Goal: Information Seeking & Learning: Understand process/instructions

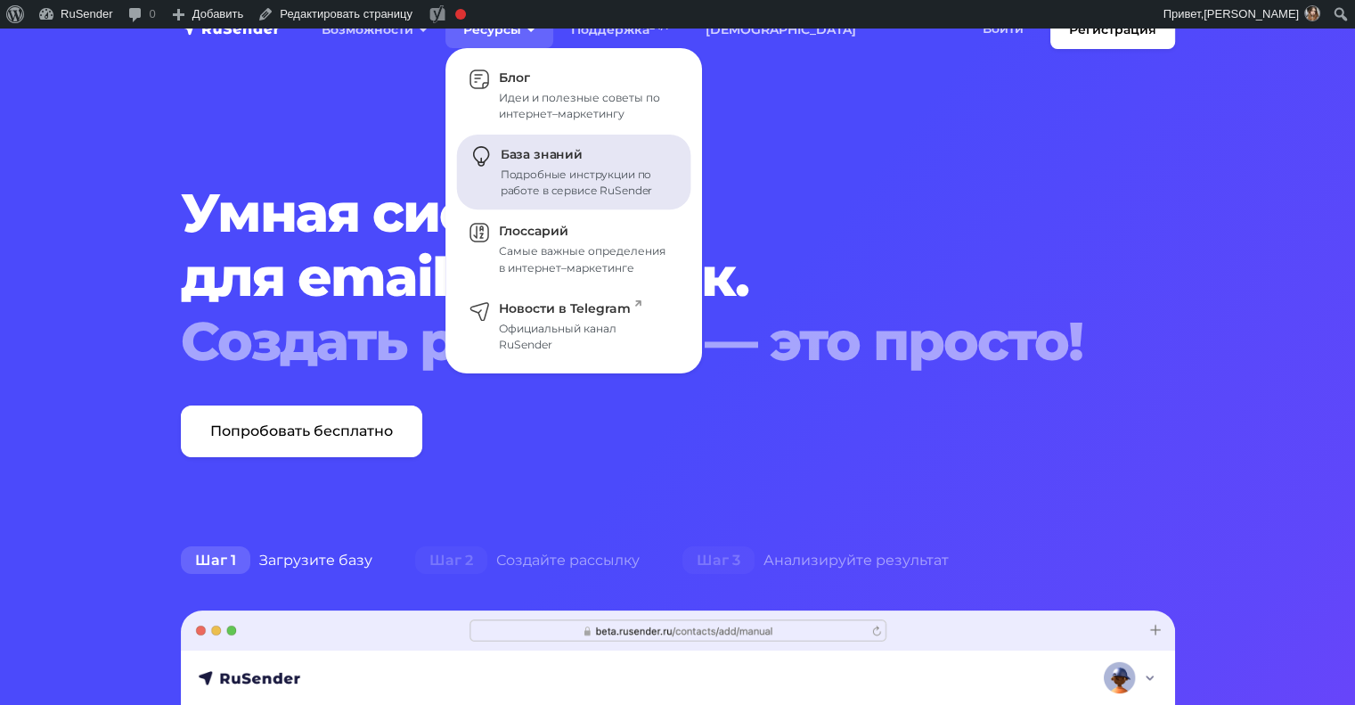
click at [518, 183] on div "Подробные инструкции по работе в сервисе RuSender" at bounding box center [585, 183] width 169 height 32
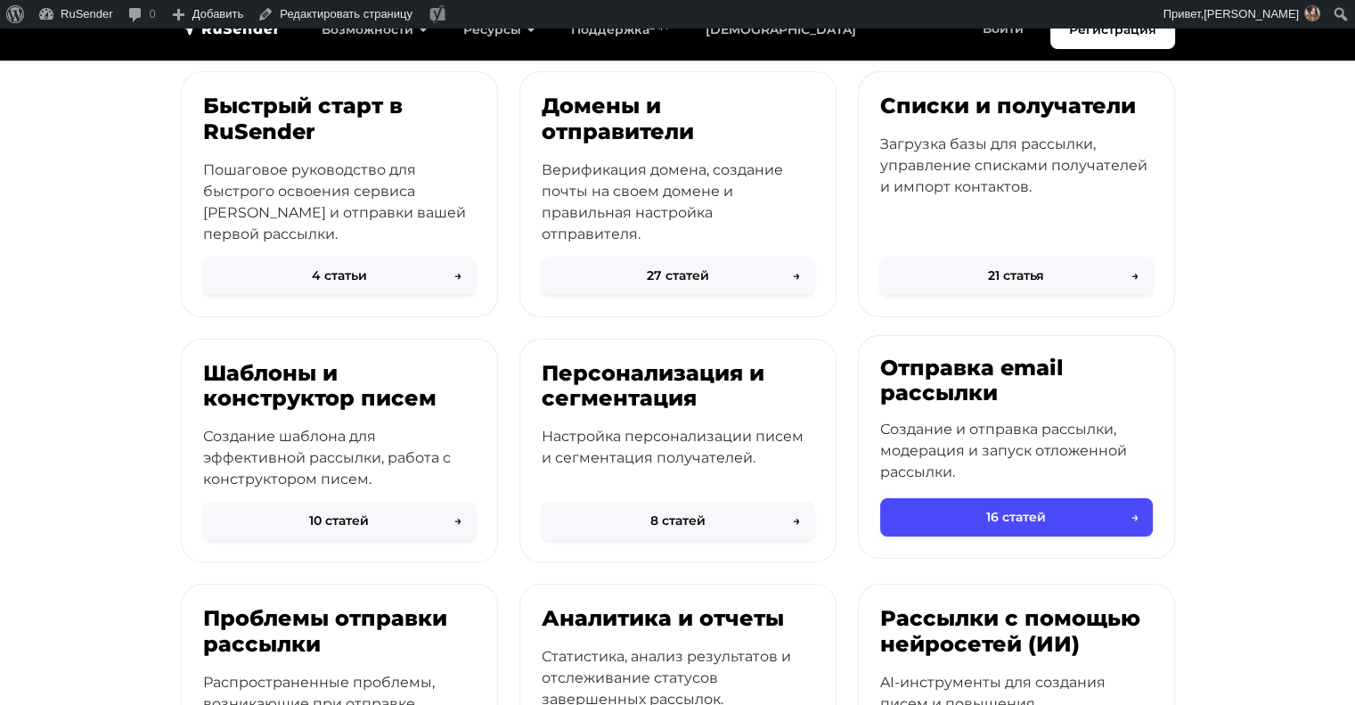
scroll to position [247, 0]
click at [958, 423] on p "Создание и отправка рассылки, модерация и запуск отложенной рассылки." at bounding box center [1016, 452] width 273 height 64
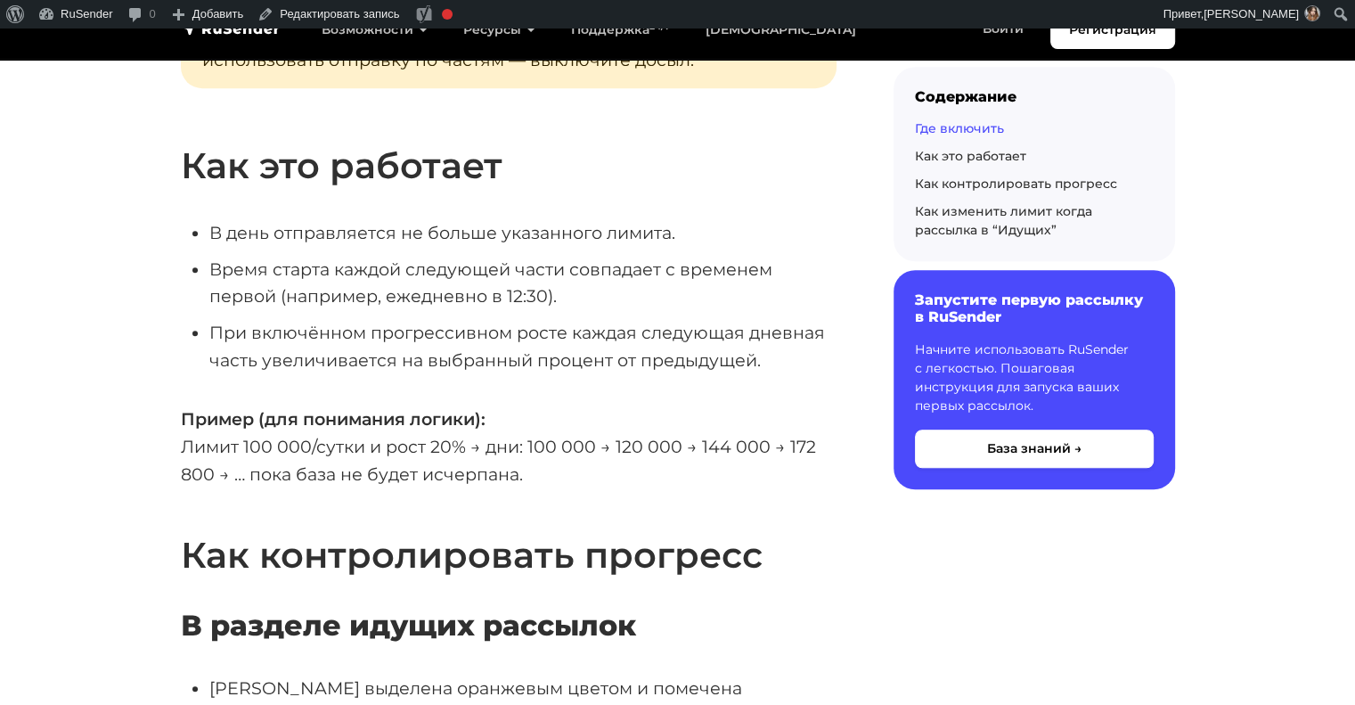
scroll to position [1094, 0]
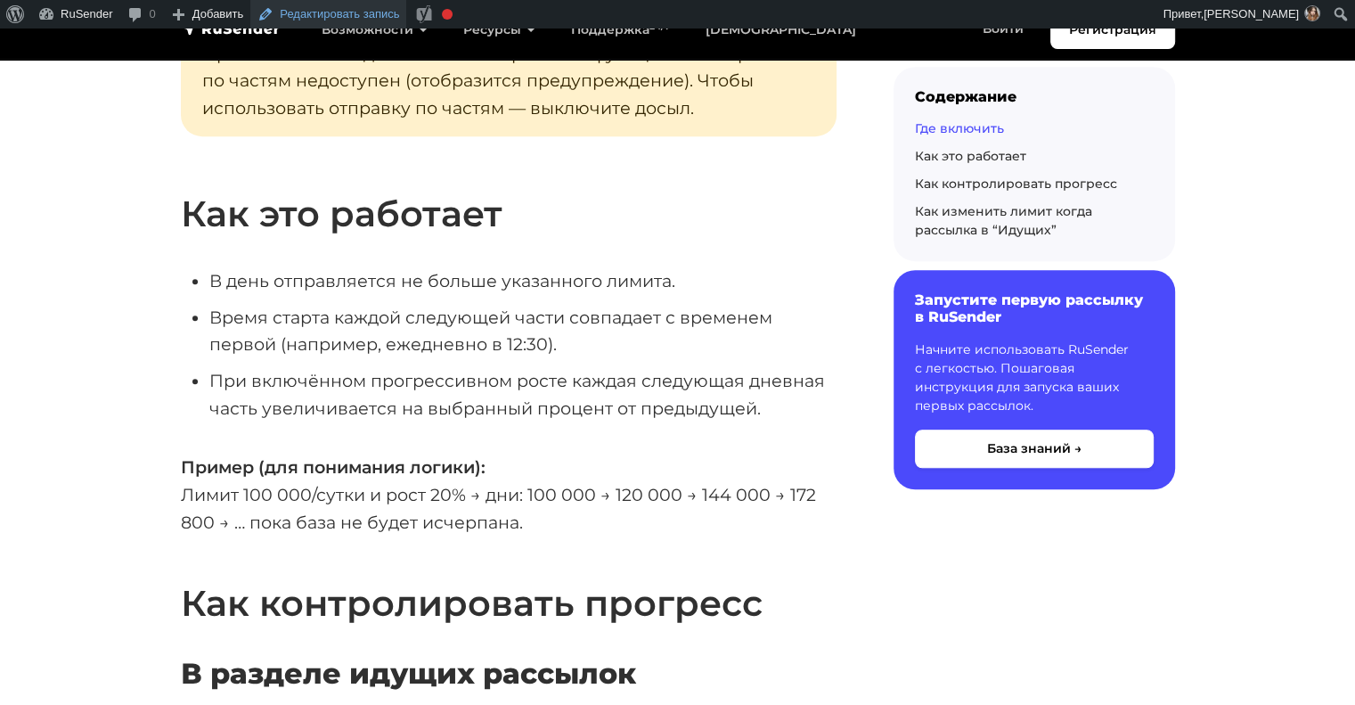
click at [368, 13] on link "Редактировать запись" at bounding box center [328, 14] width 156 height 29
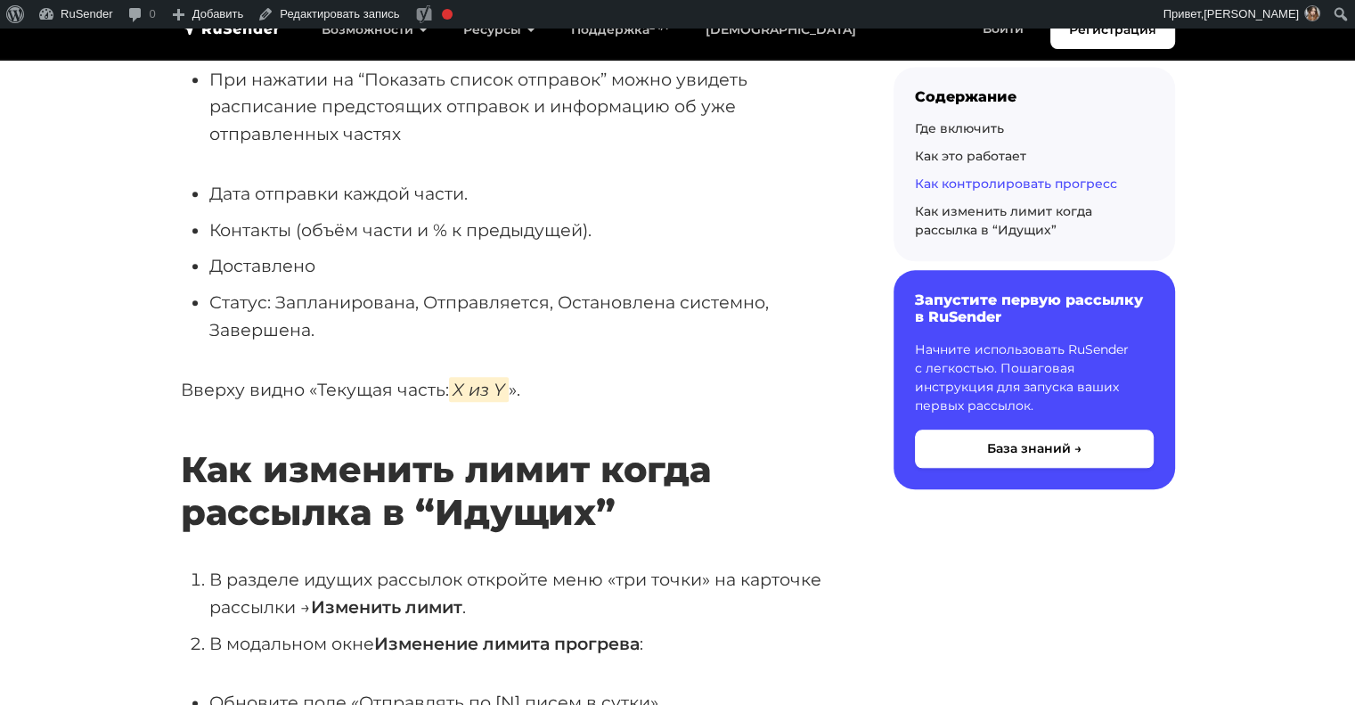
scroll to position [1991, 0]
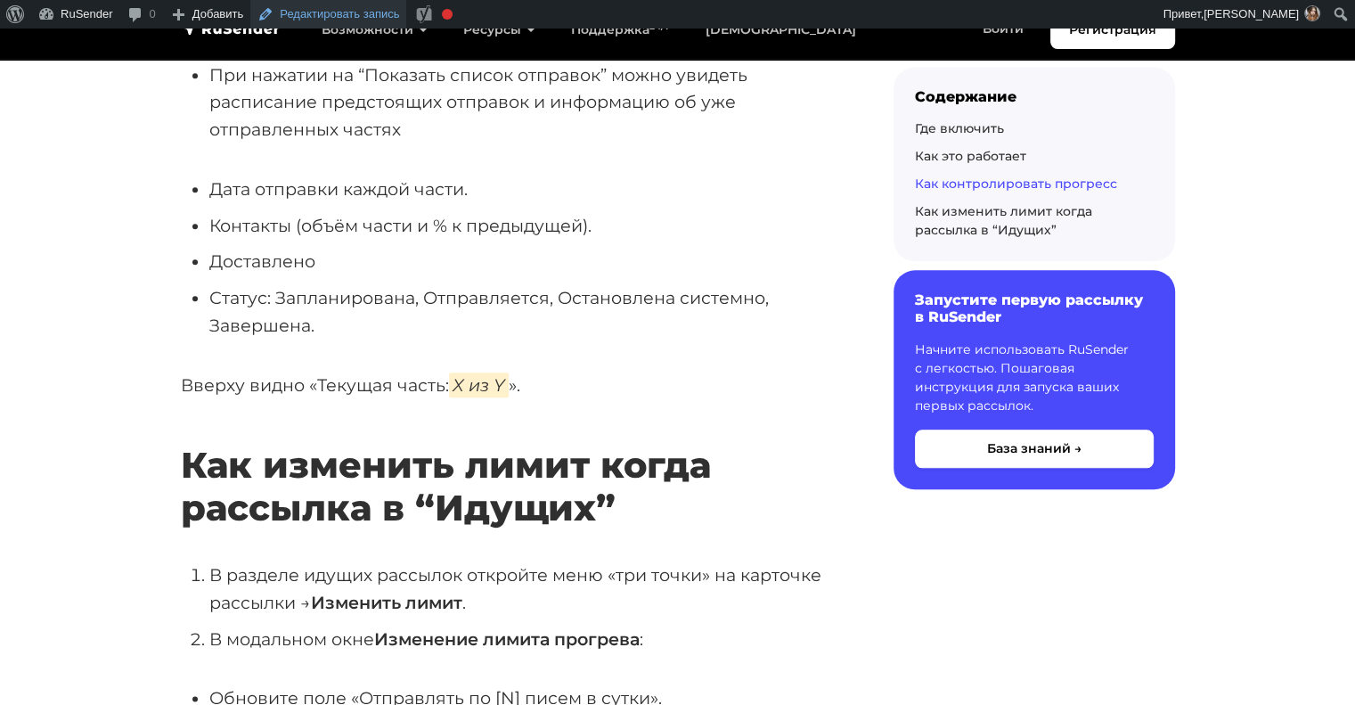
click at [315, 15] on link "Редактировать запись" at bounding box center [328, 14] width 156 height 29
